Goal: Information Seeking & Learning: Understand process/instructions

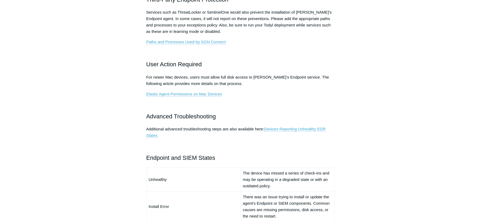
scroll to position [321, 0]
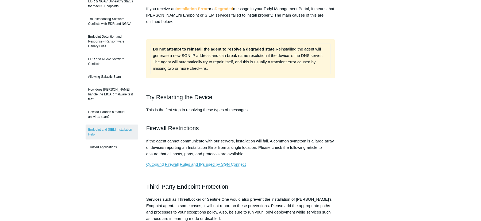
scroll to position [107, 0]
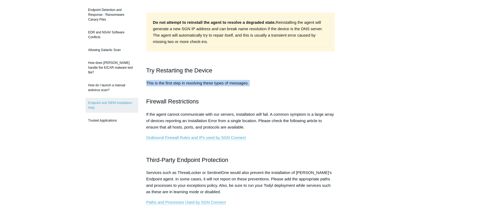
drag, startPoint x: 147, startPoint y: 83, endPoint x: 199, endPoint y: 88, distance: 51.9
click at [199, 88] on p "This is the first step in resolving these types of messages." at bounding box center [240, 86] width 189 height 13
drag, startPoint x: 146, startPoint y: 82, endPoint x: 242, endPoint y: 92, distance: 96.7
click at [242, 92] on p "This is the first step in resolving these types of messages." at bounding box center [240, 86] width 189 height 13
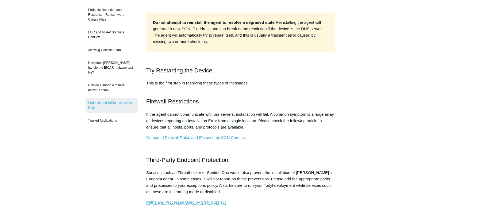
drag, startPoint x: 242, startPoint y: 92, endPoint x: 256, endPoint y: 101, distance: 16.7
click at [256, 101] on h2 "Firewall Restrictions" at bounding box center [240, 101] width 189 height 9
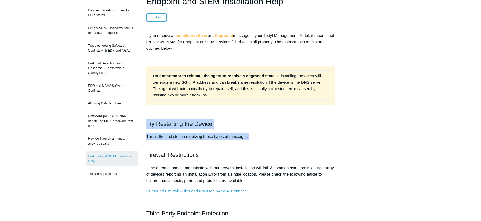
drag, startPoint x: 147, startPoint y: 122, endPoint x: 255, endPoint y: 138, distance: 110.0
drag, startPoint x: 255, startPoint y: 138, endPoint x: 279, endPoint y: 139, distance: 23.5
click at [279, 139] on p "This is the first step in resolving these types of messages." at bounding box center [240, 139] width 189 height 13
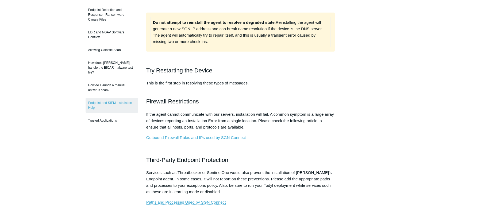
click at [297, 137] on p "Outbound Firewall Rules and IPs used by SGN Connect" at bounding box center [240, 137] width 189 height 6
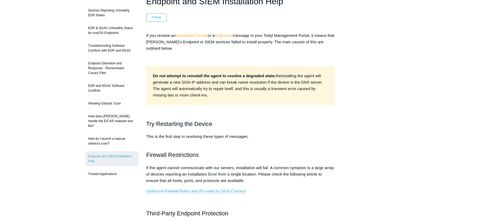
scroll to position [0, 0]
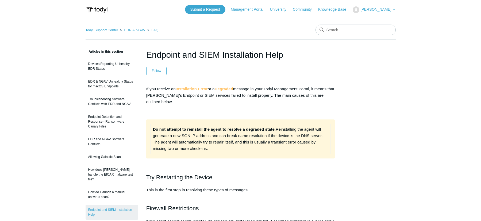
scroll to position [53, 0]
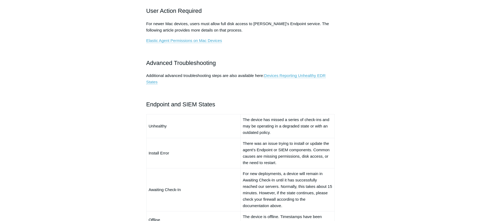
scroll to position [347, 0]
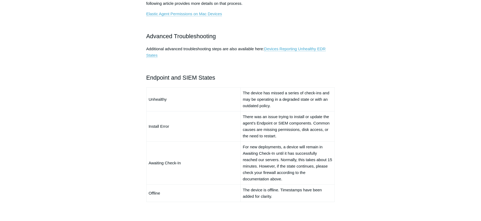
click at [61, 83] on main "Todyl Support Center EDR & NGAV FAQ Articles in this section Devices Reporting …" at bounding box center [240, 30] width 481 height 717
